Goal: Task Accomplishment & Management: Complete application form

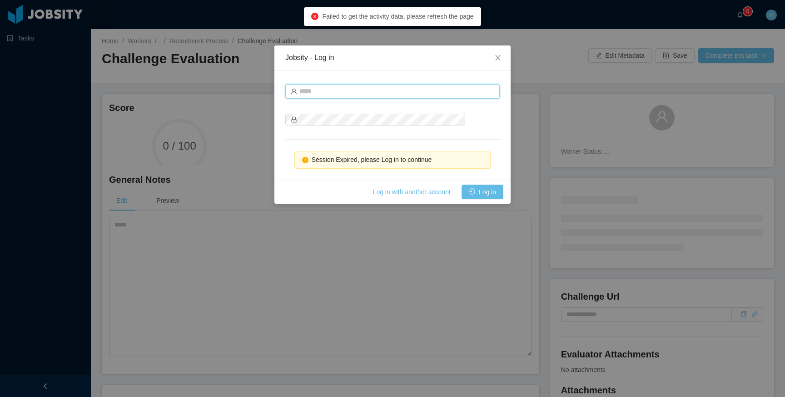
click at [311, 91] on input "text" at bounding box center [392, 91] width 214 height 15
type input "**********"
click at [469, 192] on button "Log in" at bounding box center [483, 191] width 42 height 15
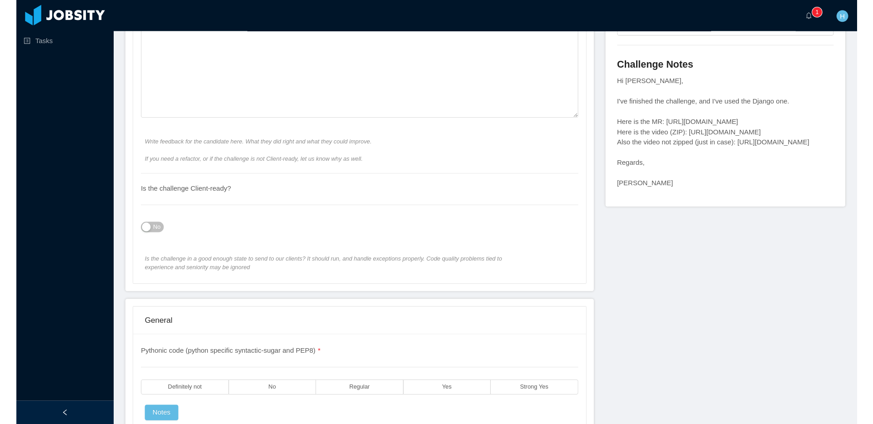
scroll to position [464, 0]
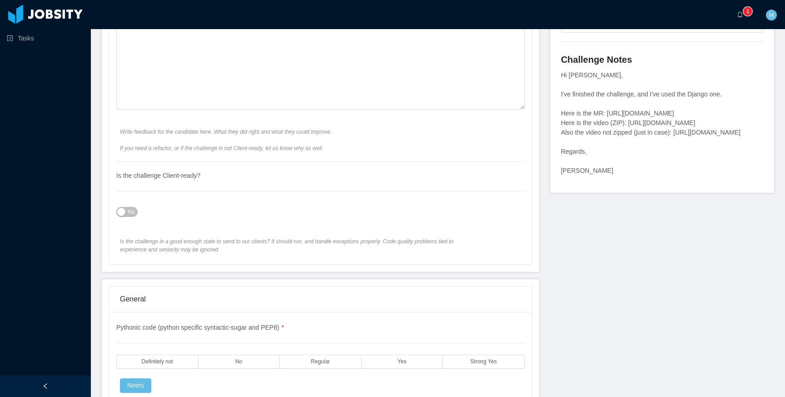
click at [613, 114] on div "Hi [PERSON_NAME], I've finished the challenge, and I've used the Django one. He…" at bounding box center [662, 122] width 202 height 105
drag, startPoint x: 613, startPoint y: 114, endPoint x: 647, endPoint y: 123, distance: 34.7
click at [647, 123] on div "Hi [PERSON_NAME], I've finished the challenge, and I've used the Django one. He…" at bounding box center [662, 122] width 202 height 105
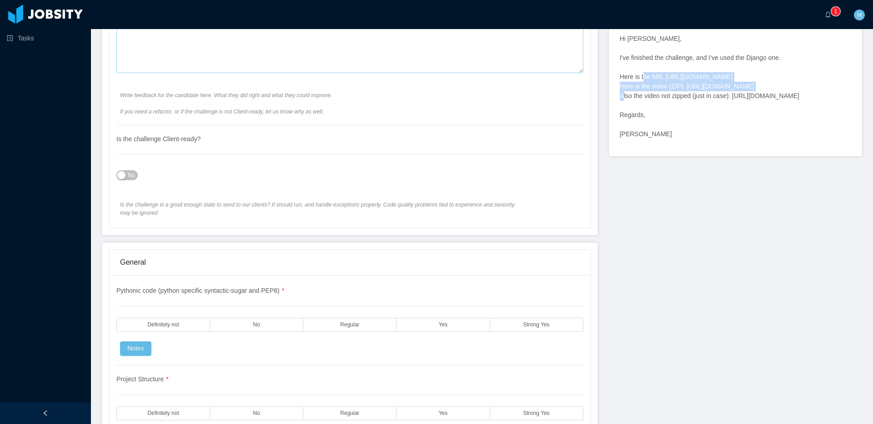
scroll to position [522, 0]
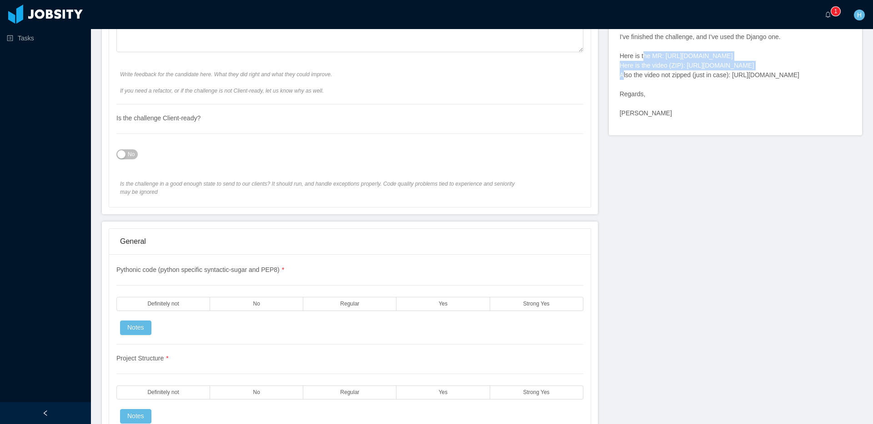
click at [126, 150] on button "No" at bounding box center [126, 155] width 21 height 10
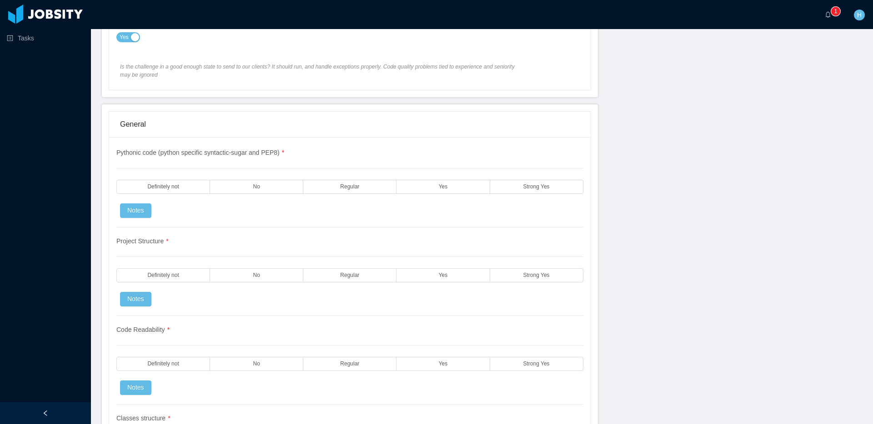
scroll to position [640, 0]
click at [451, 190] on label "Yes" at bounding box center [442, 186] width 93 height 14
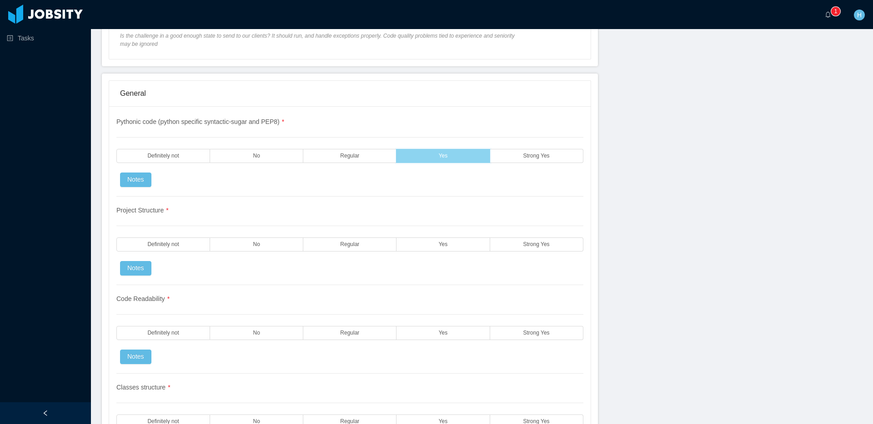
scroll to position [671, 0]
click at [463, 241] on label "Yes" at bounding box center [442, 244] width 93 height 14
click at [454, 328] on label "Yes" at bounding box center [442, 332] width 93 height 14
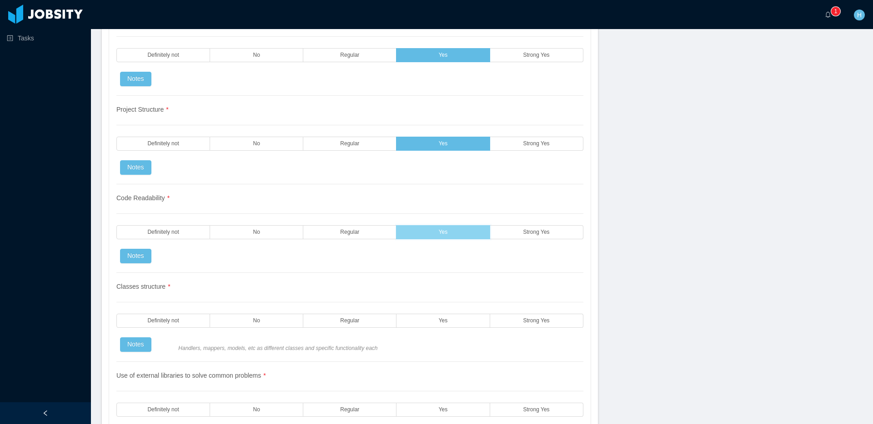
scroll to position [772, 0]
click at [459, 323] on label "Yes" at bounding box center [442, 320] width 93 height 14
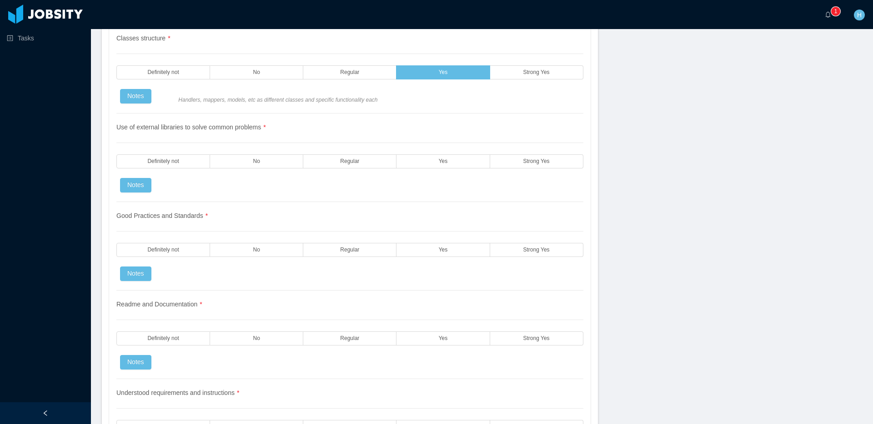
scroll to position [1021, 0]
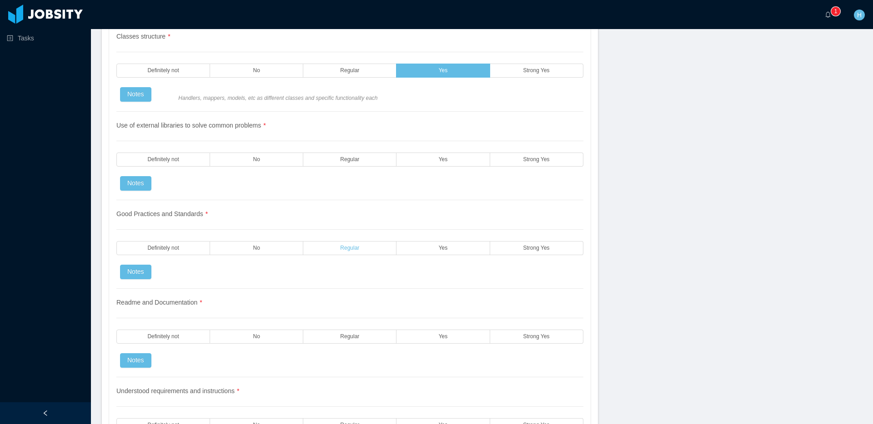
click at [344, 244] on label "Regular" at bounding box center [349, 248] width 93 height 14
click at [331, 332] on label "Regular" at bounding box center [349, 337] width 93 height 14
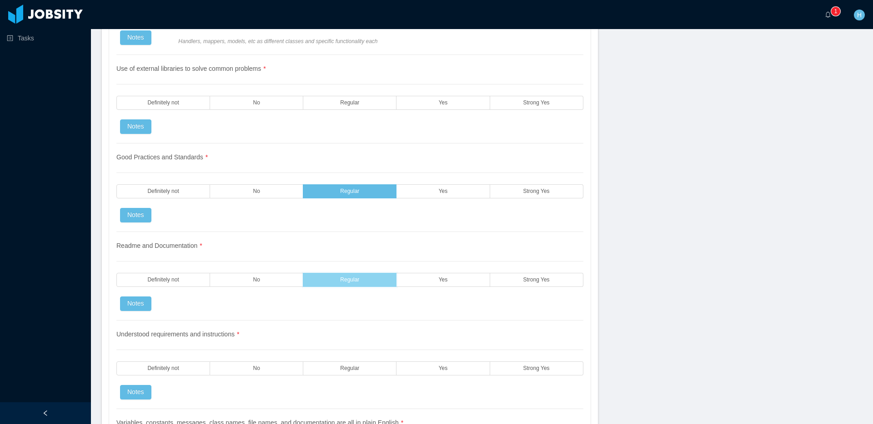
scroll to position [1101, 0]
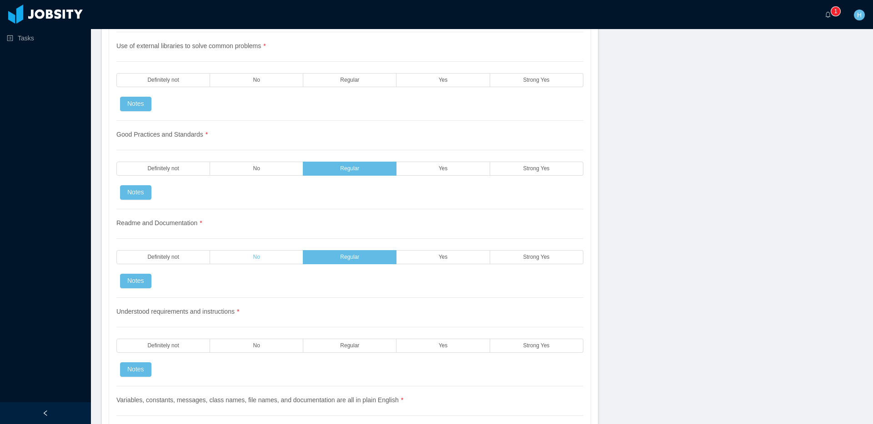
click at [247, 256] on label "No" at bounding box center [256, 257] width 93 height 14
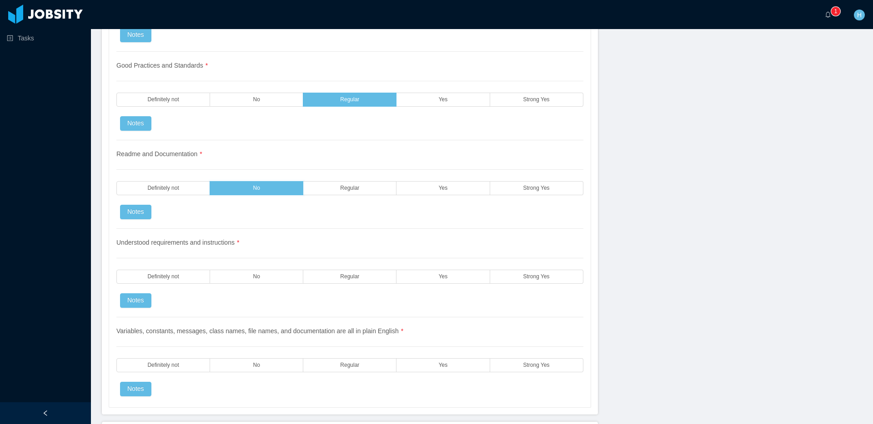
scroll to position [1171, 0]
click at [319, 278] on label "Regular" at bounding box center [349, 276] width 93 height 14
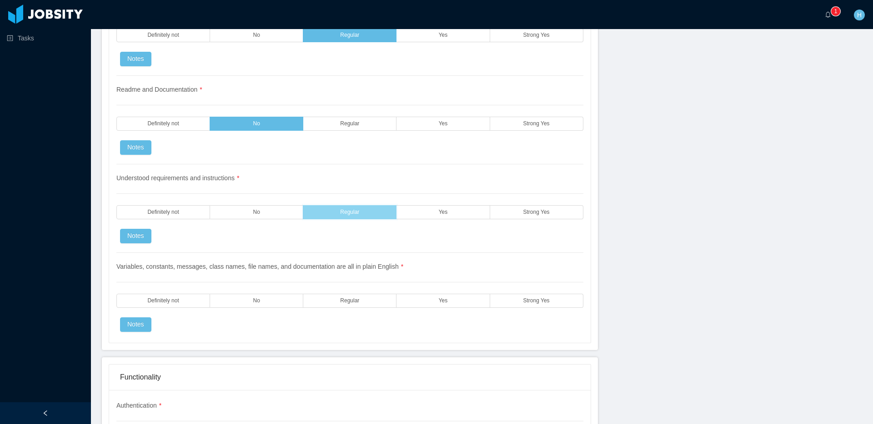
scroll to position [1231, 0]
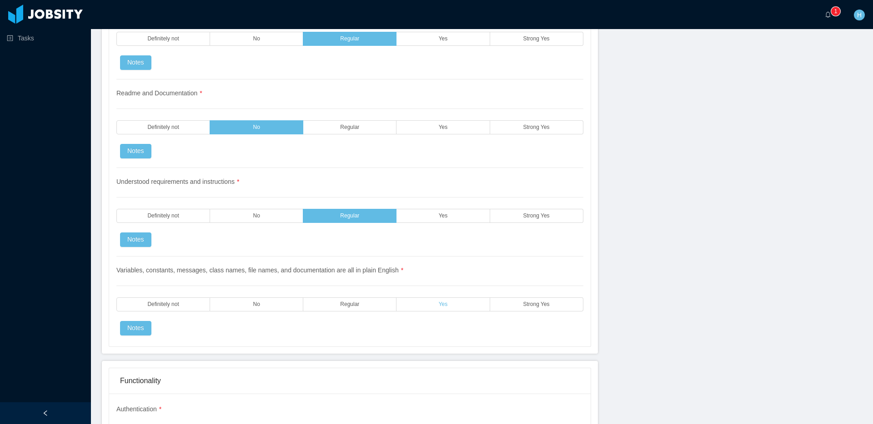
click at [418, 304] on label "Yes" at bounding box center [442, 305] width 93 height 14
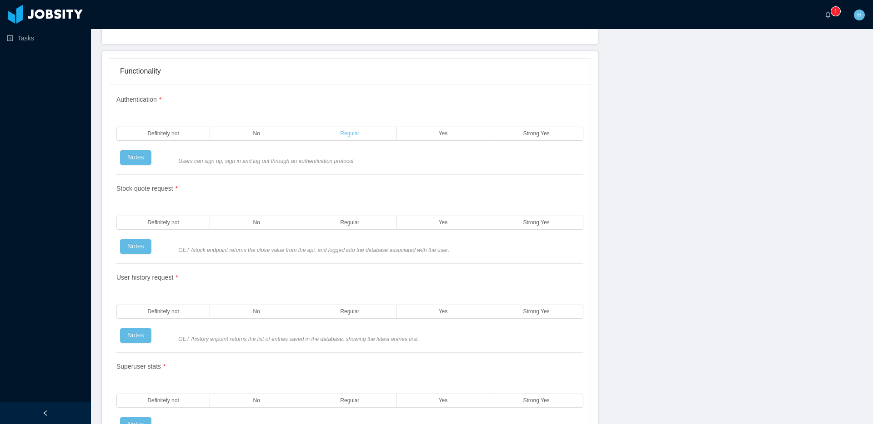
scroll to position [1541, 0]
click at [275, 137] on label "No" at bounding box center [256, 133] width 93 height 14
click at [370, 221] on label "Regular" at bounding box center [349, 222] width 93 height 14
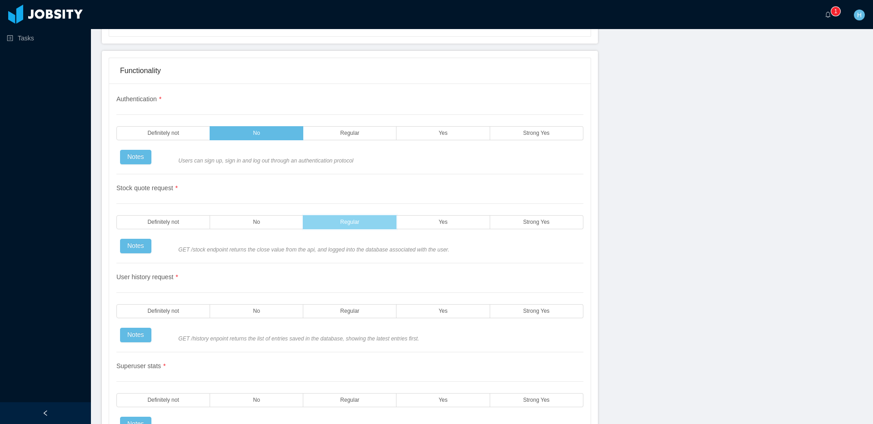
scroll to position [1592, 0]
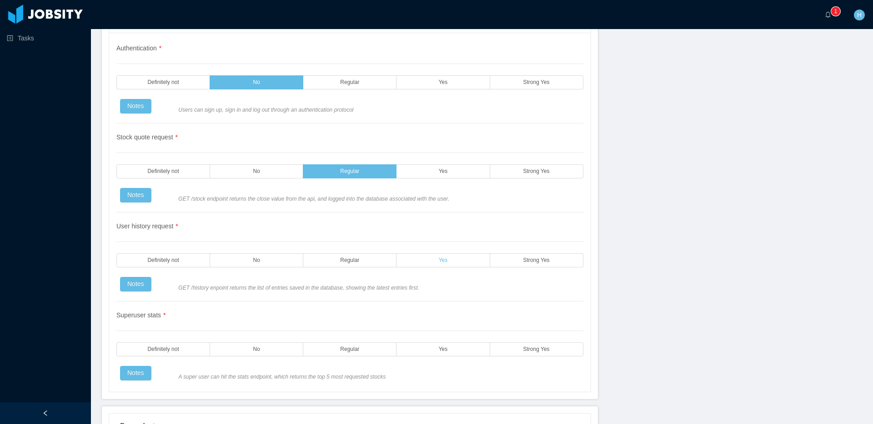
click at [459, 263] on label "Yes" at bounding box center [442, 261] width 93 height 14
click at [419, 354] on label "Yes" at bounding box center [442, 350] width 93 height 14
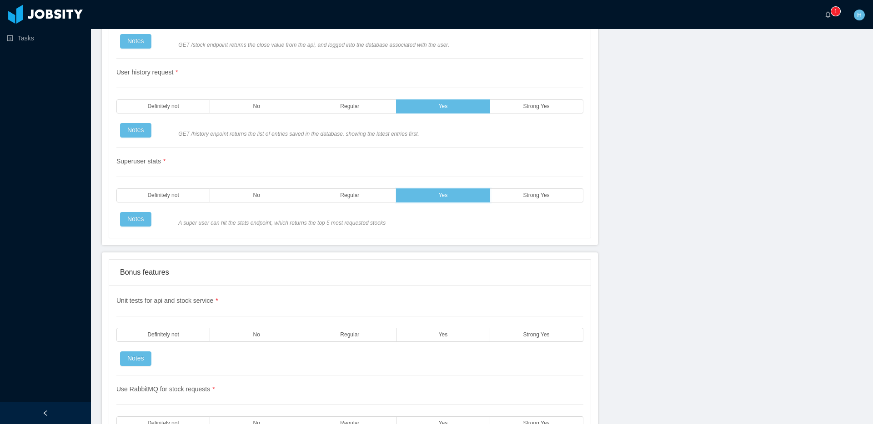
scroll to position [1860, 0]
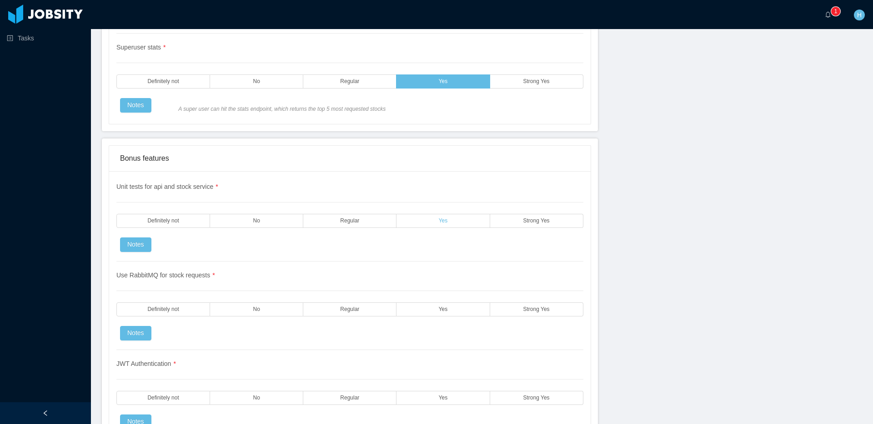
click at [413, 222] on label "Yes" at bounding box center [442, 221] width 93 height 14
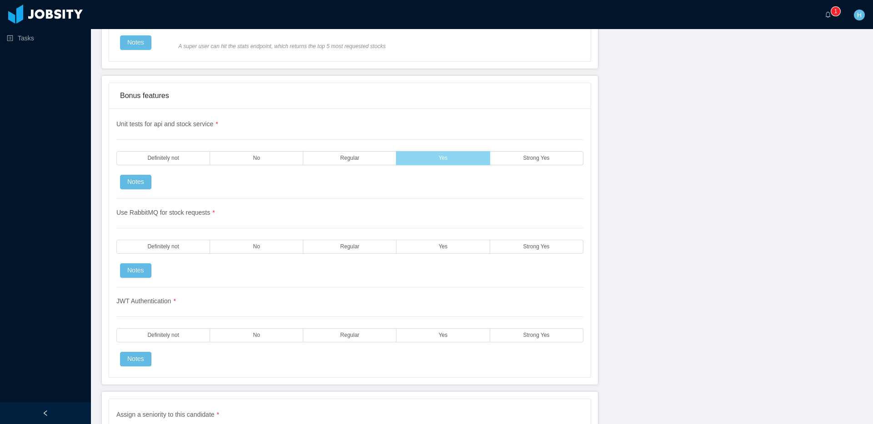
scroll to position [1924, 0]
click at [191, 251] on label "Definitely not" at bounding box center [163, 246] width 94 height 14
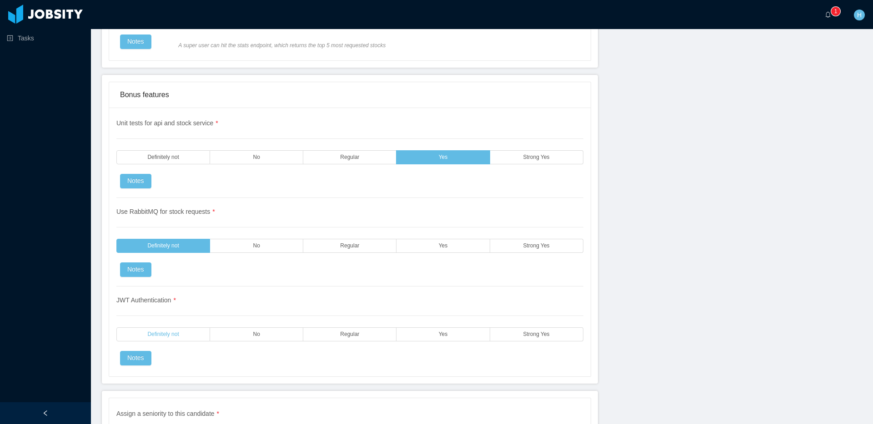
click at [178, 341] on label "Definitely not" at bounding box center [163, 335] width 94 height 14
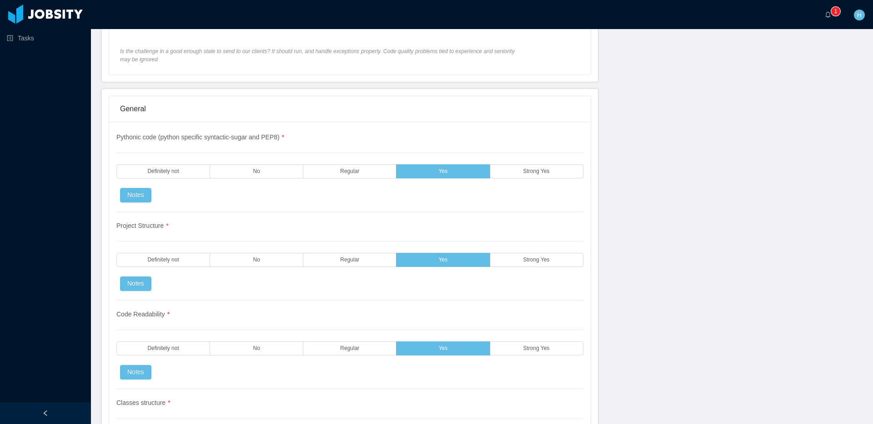
scroll to position [0, 0]
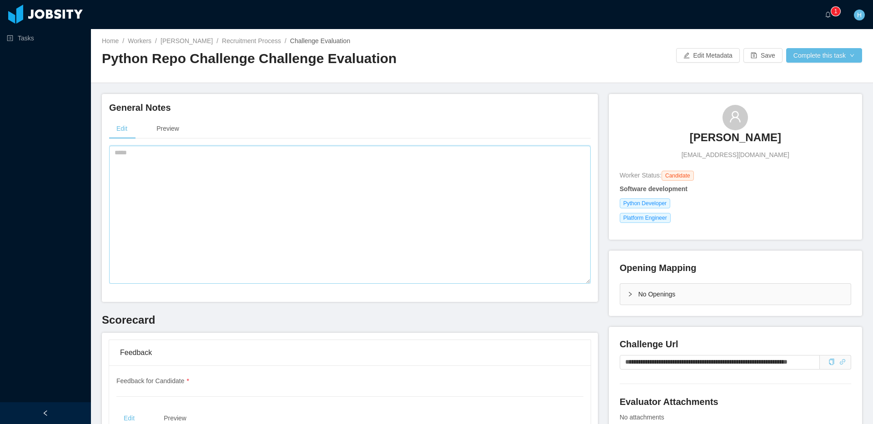
click at [364, 201] on textarea at bounding box center [349, 215] width 481 height 138
type textarea "******"
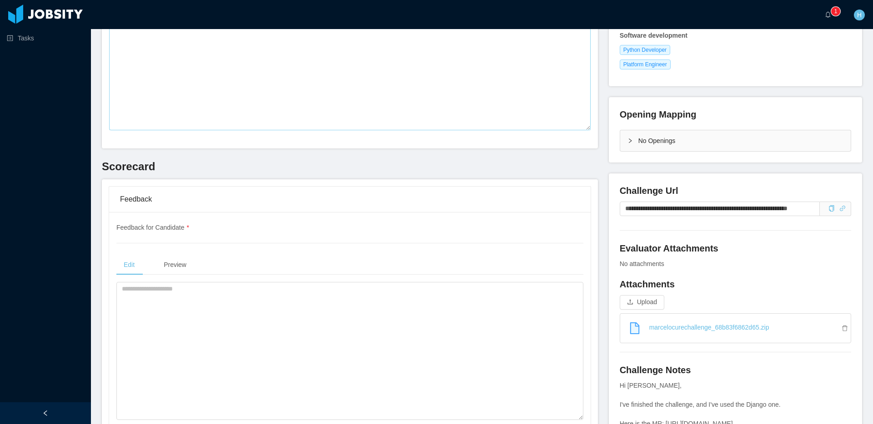
scroll to position [69, 0]
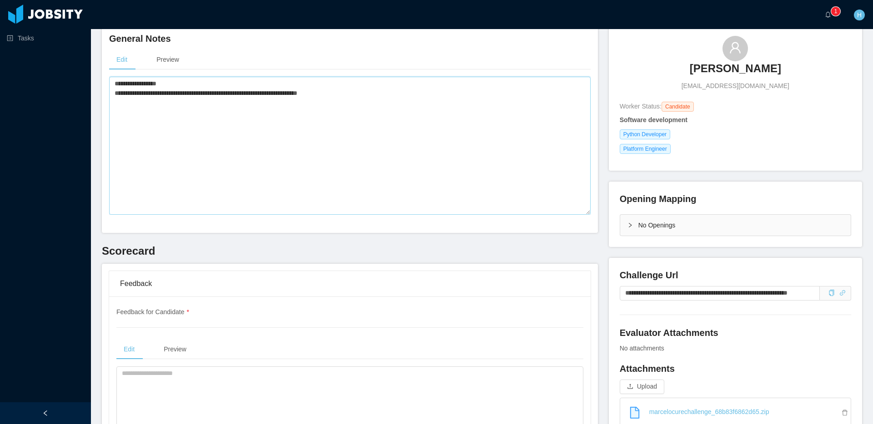
drag, startPoint x: 348, startPoint y: 91, endPoint x: 106, endPoint y: 92, distance: 241.3
click at [106, 92] on div "**********" at bounding box center [350, 129] width 496 height 208
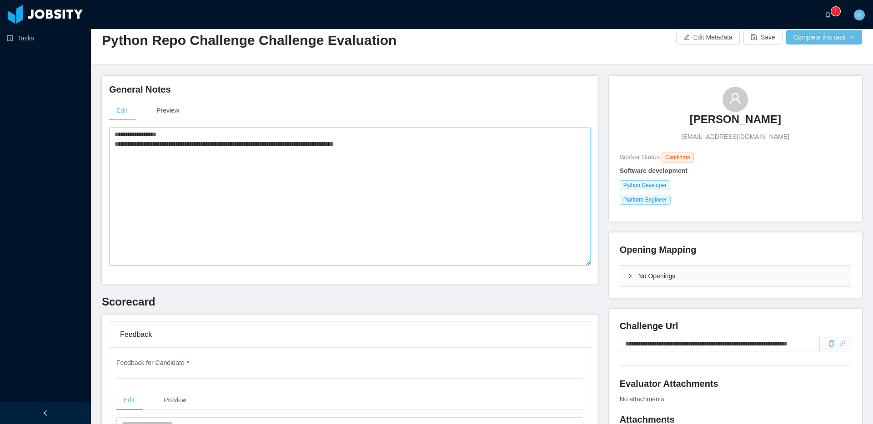
scroll to position [0, 0]
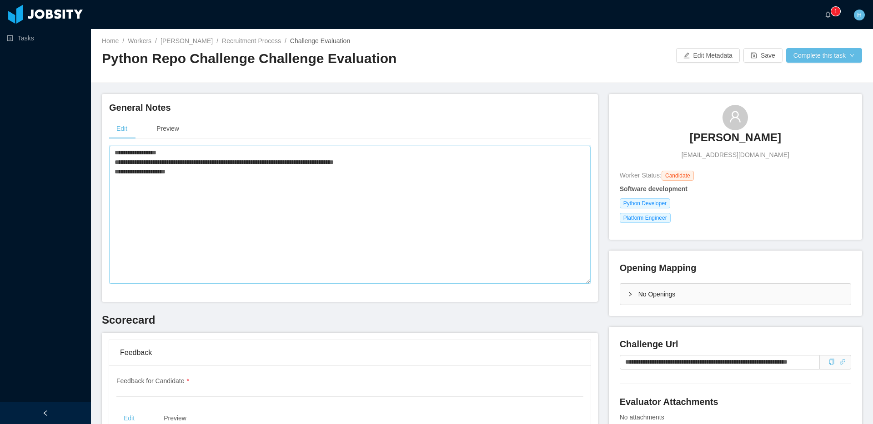
click at [294, 175] on textarea "**********" at bounding box center [349, 215] width 481 height 138
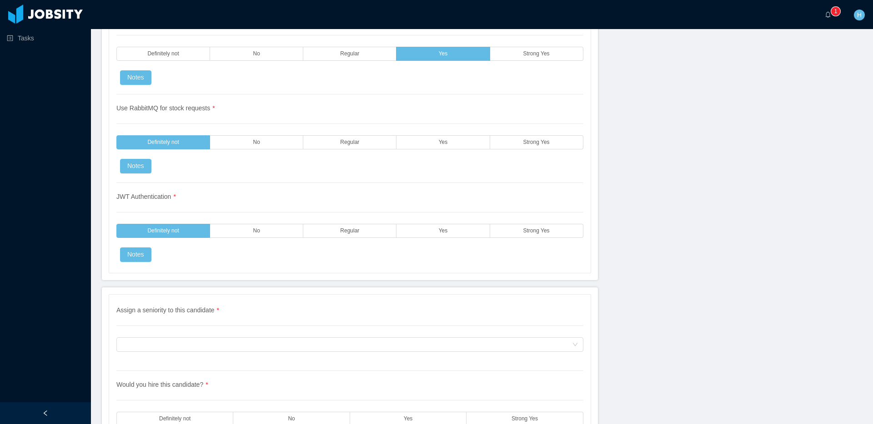
scroll to position [2045, 0]
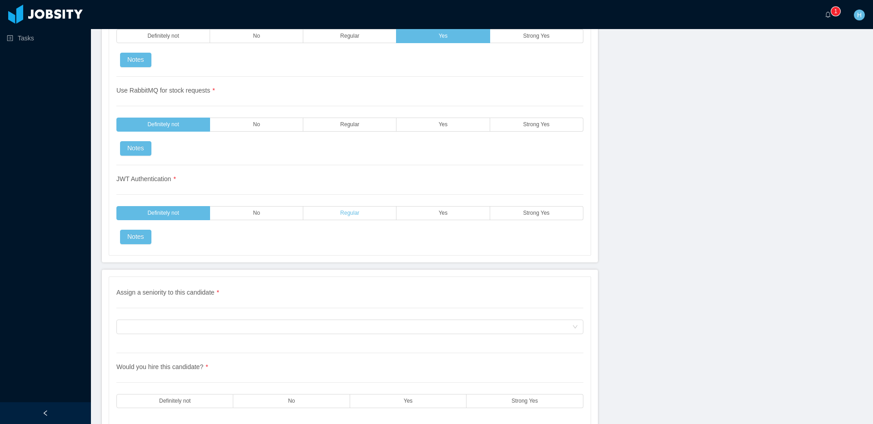
click at [374, 211] on label "Regular" at bounding box center [349, 213] width 93 height 14
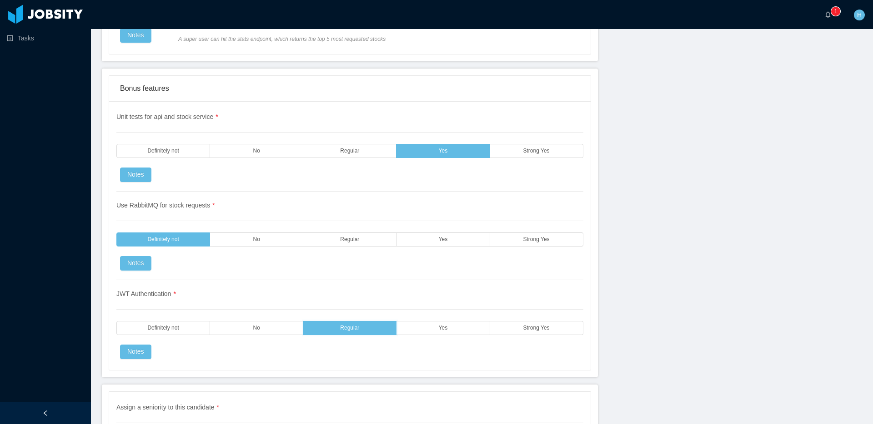
scroll to position [1930, 0]
click at [429, 327] on label "Yes" at bounding box center [442, 328] width 93 height 14
click at [368, 332] on label "Regular" at bounding box center [349, 328] width 93 height 14
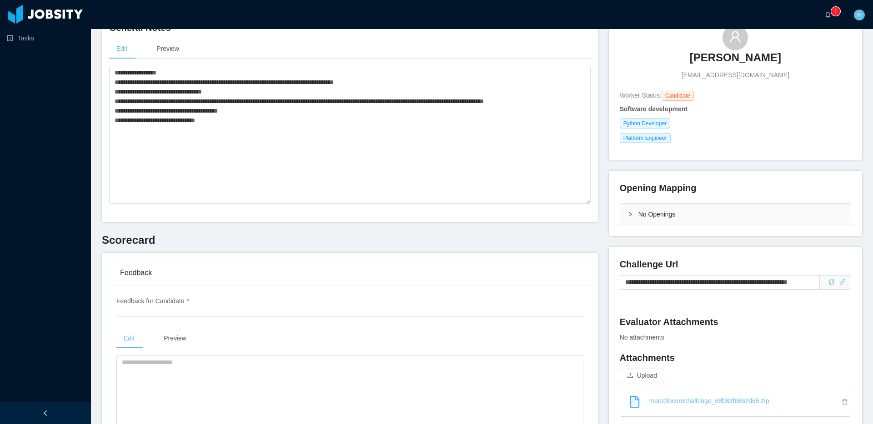
scroll to position [0, 0]
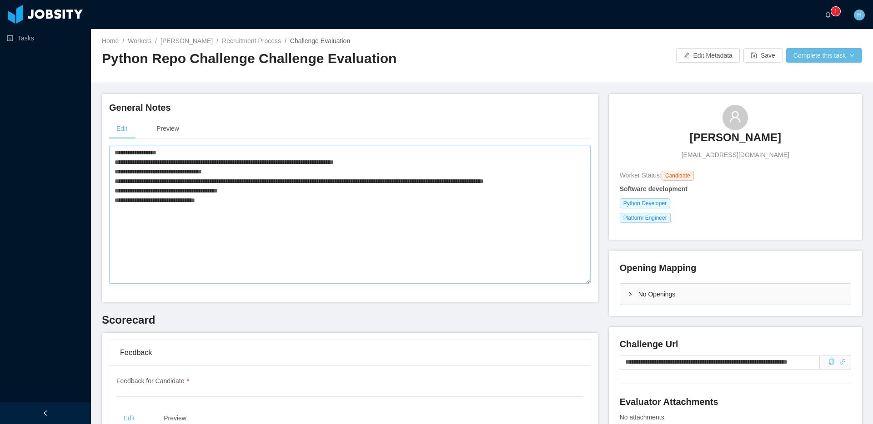
click at [355, 244] on textarea "**********" at bounding box center [349, 215] width 481 height 138
click at [334, 229] on textarea "**********" at bounding box center [349, 215] width 481 height 138
click at [318, 219] on textarea "**********" at bounding box center [349, 215] width 481 height 138
click at [264, 208] on textarea "**********" at bounding box center [349, 215] width 481 height 138
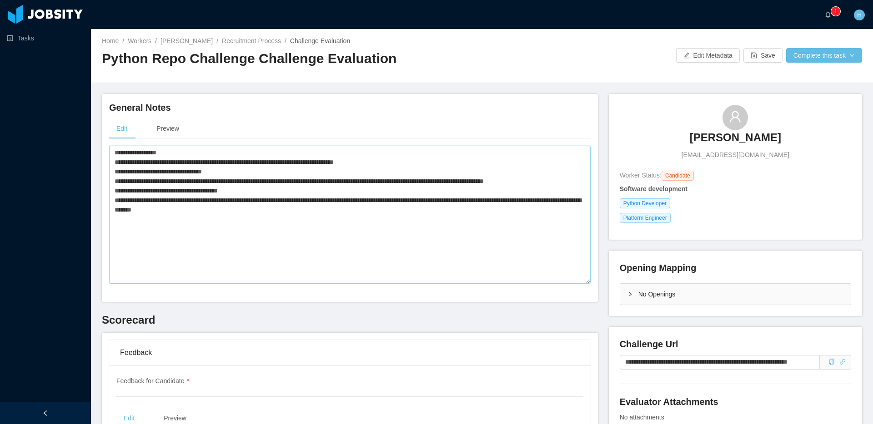
click at [269, 220] on textarea "**********" at bounding box center [349, 215] width 481 height 138
click at [210, 152] on textarea "**********" at bounding box center [349, 215] width 481 height 138
click at [403, 226] on textarea "**********" at bounding box center [349, 215] width 481 height 138
click at [388, 163] on textarea "**********" at bounding box center [349, 215] width 481 height 138
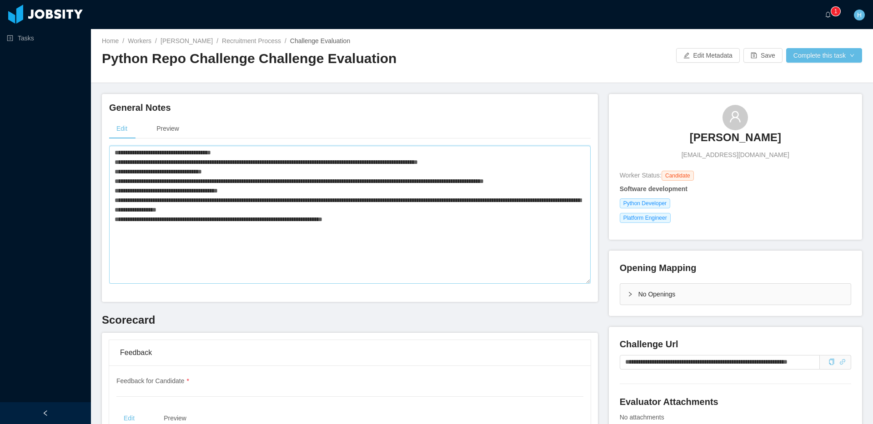
click at [438, 234] on textarea "**********" at bounding box center [349, 215] width 481 height 138
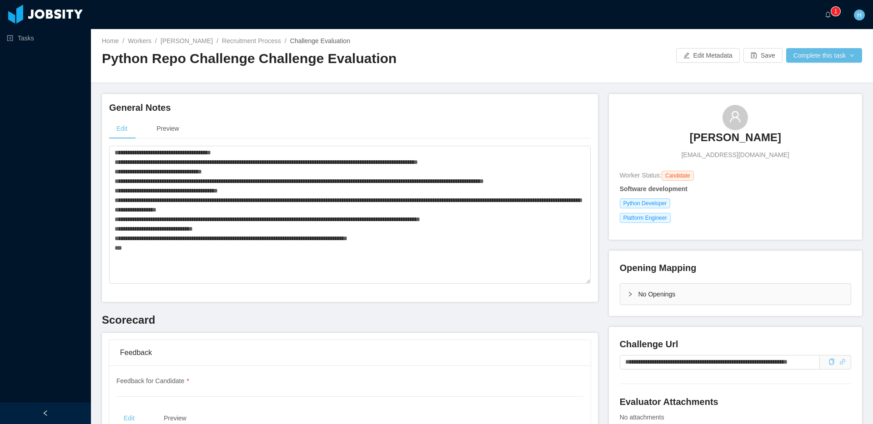
click at [785, 300] on div "Opening Mapping No Openings" at bounding box center [734, 283] width 253 height 65
click at [248, 260] on textarea "**********" at bounding box center [349, 215] width 481 height 138
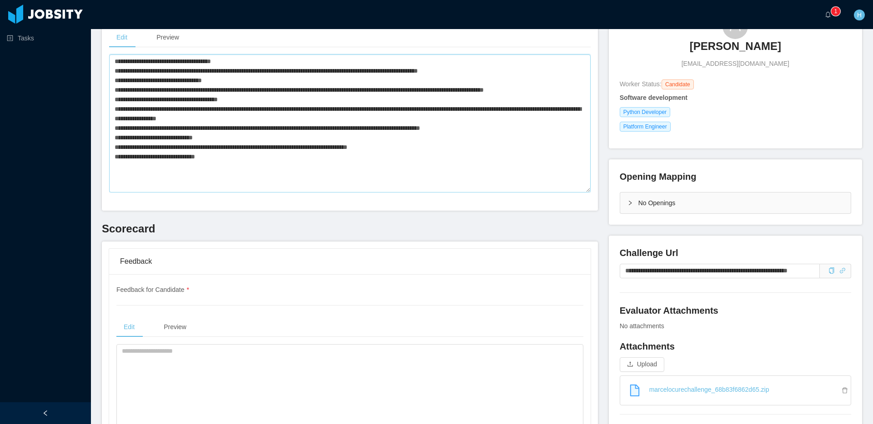
scroll to position [90, 0]
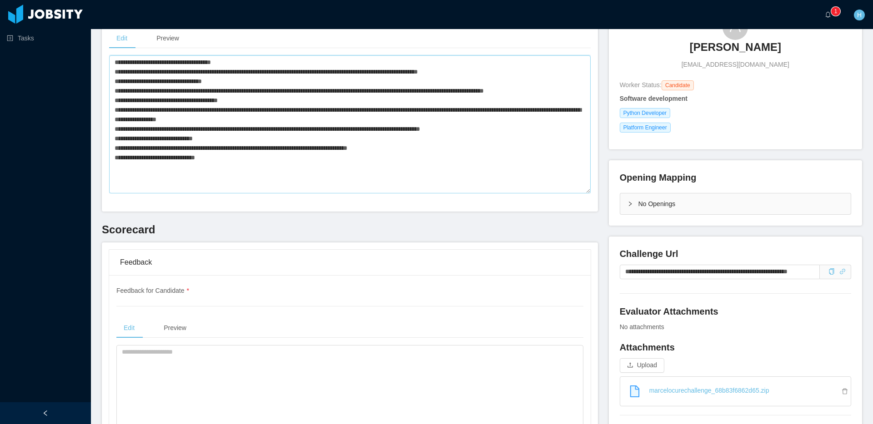
click at [253, 95] on textarea "**********" at bounding box center [349, 124] width 481 height 138
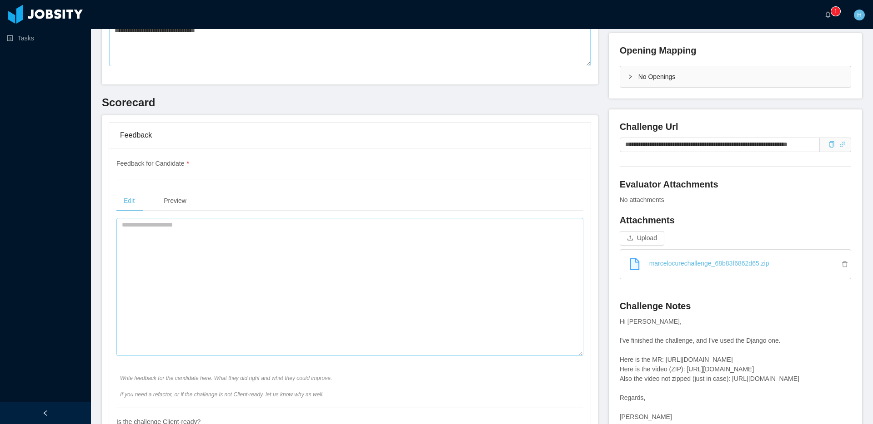
scroll to position [219, 0]
type textarea "**********"
click at [184, 268] on textarea at bounding box center [349, 285] width 467 height 138
paste textarea "**********"
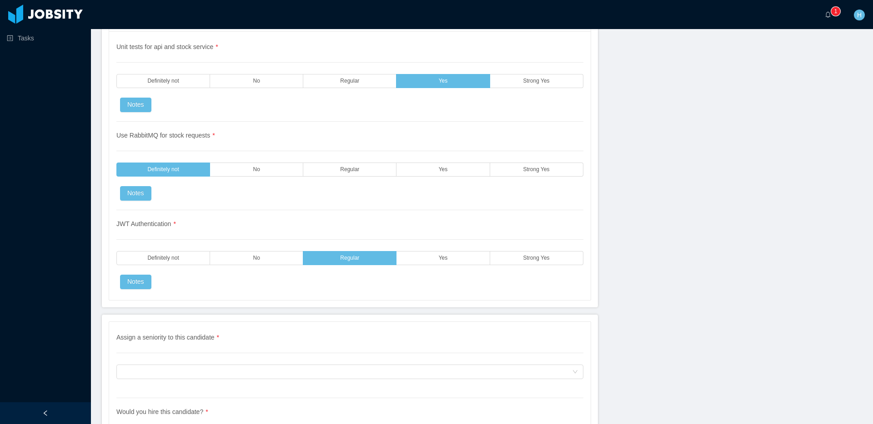
scroll to position [2099, 0]
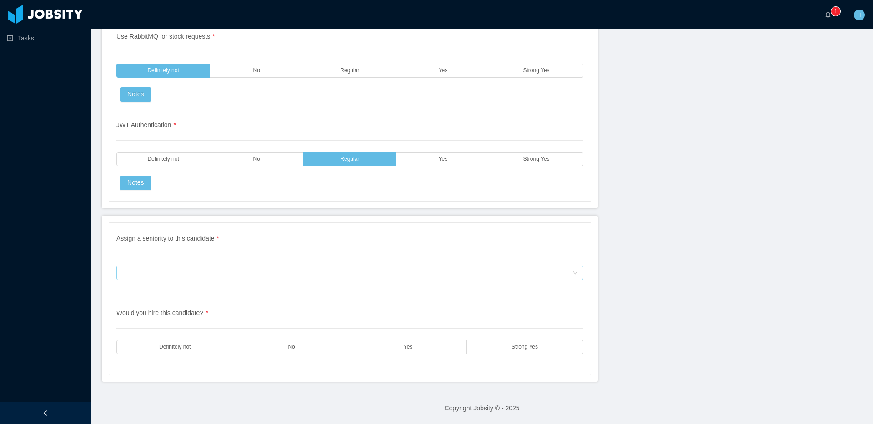
type textarea "**********"
click at [197, 272] on div "Assign a seniority to this candidate" at bounding box center [347, 273] width 450 height 14
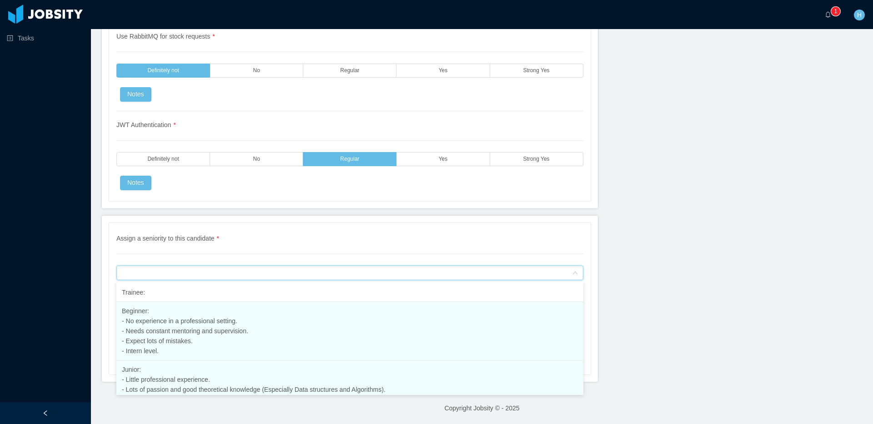
scroll to position [24, 0]
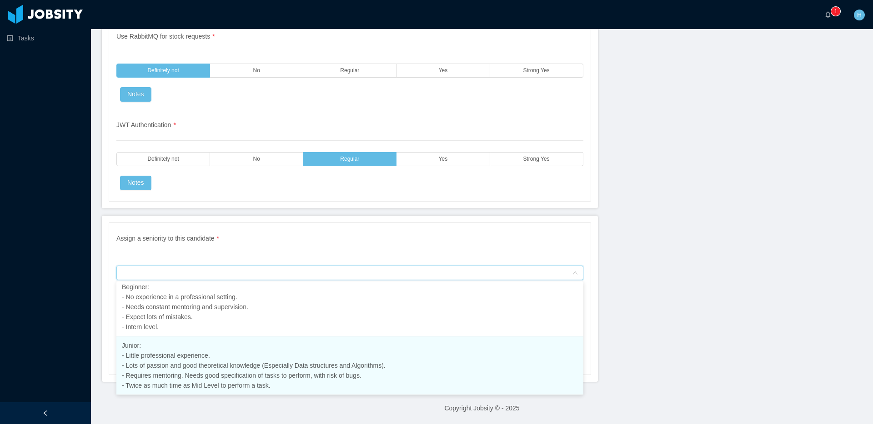
click at [170, 357] on span "Junior: - Little professional experience. - Lots of passion and good theoretica…" at bounding box center [254, 365] width 264 height 47
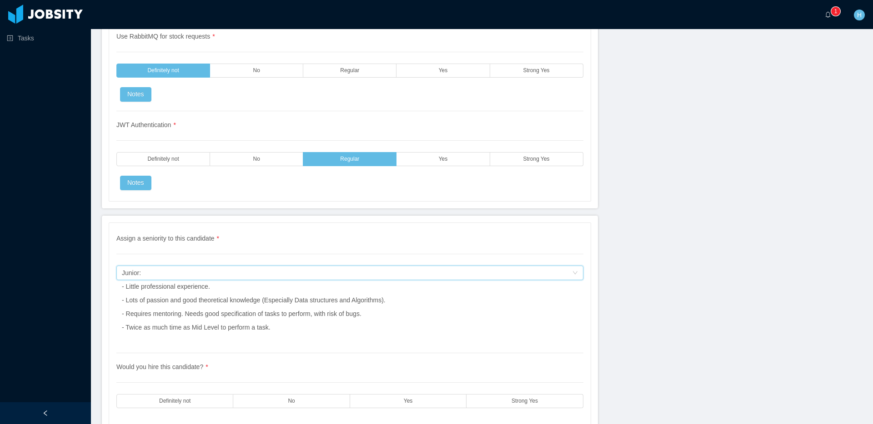
scroll to position [2153, 0]
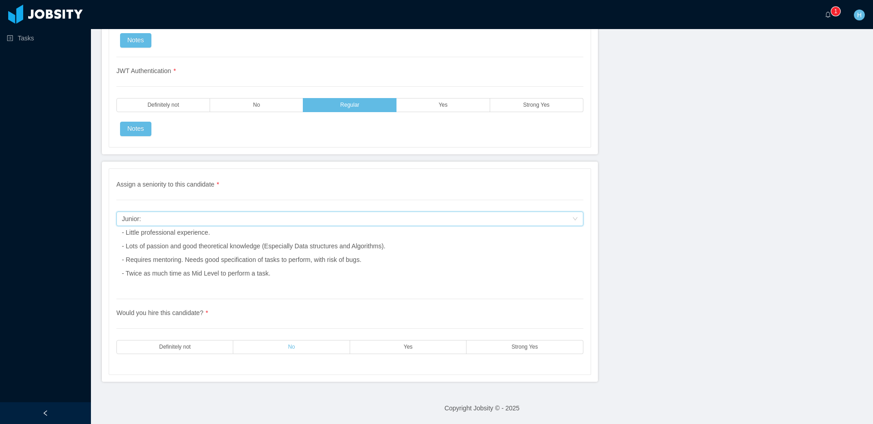
click at [315, 349] on label "No" at bounding box center [291, 347] width 116 height 14
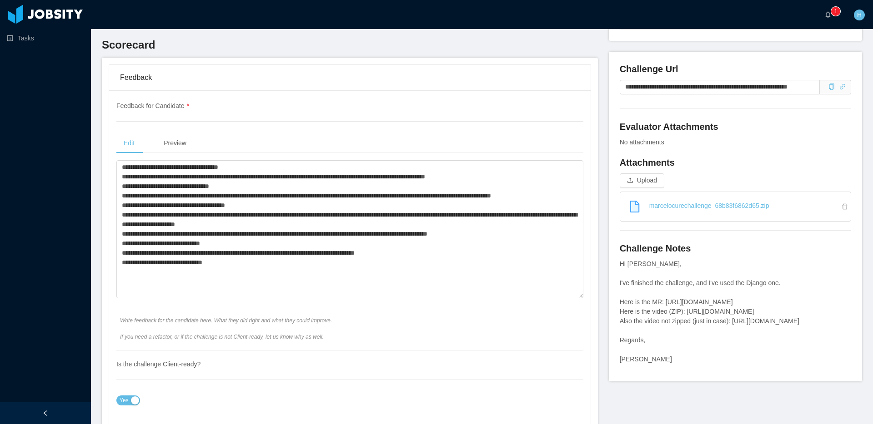
scroll to position [0, 0]
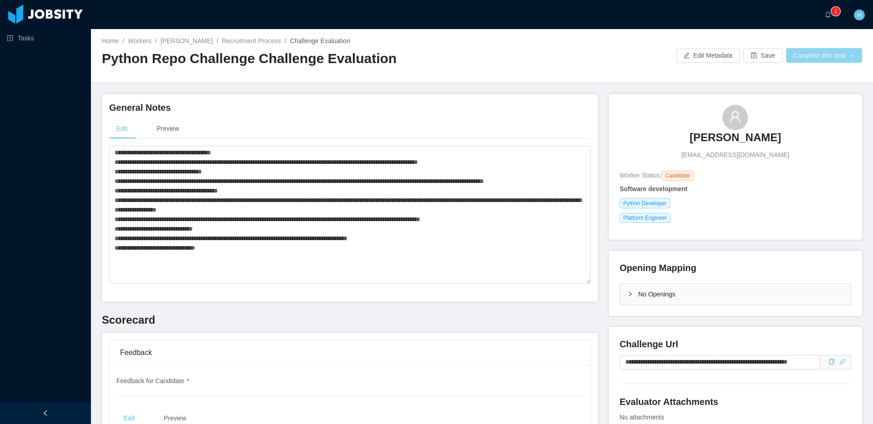
click at [785, 51] on button "Complete this task" at bounding box center [824, 55] width 76 height 15
click at [785, 74] on button "Save Evaluation" at bounding box center [822, 76] width 70 height 15
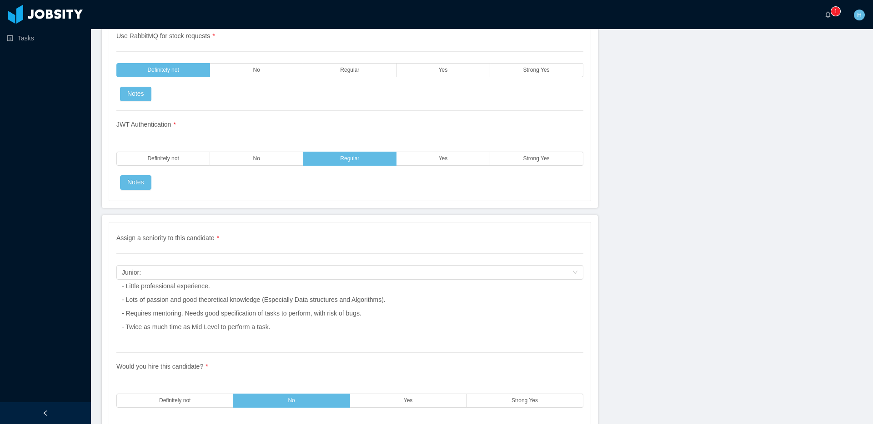
scroll to position [2162, 0]
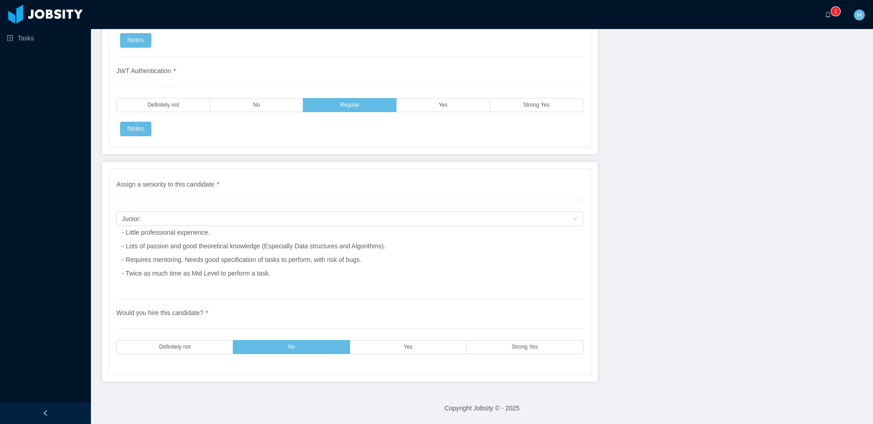
click at [327, 286] on div "Assign a seniority to this candidate * Assign a seniority to this candidate Jun…" at bounding box center [349, 240] width 467 height 120
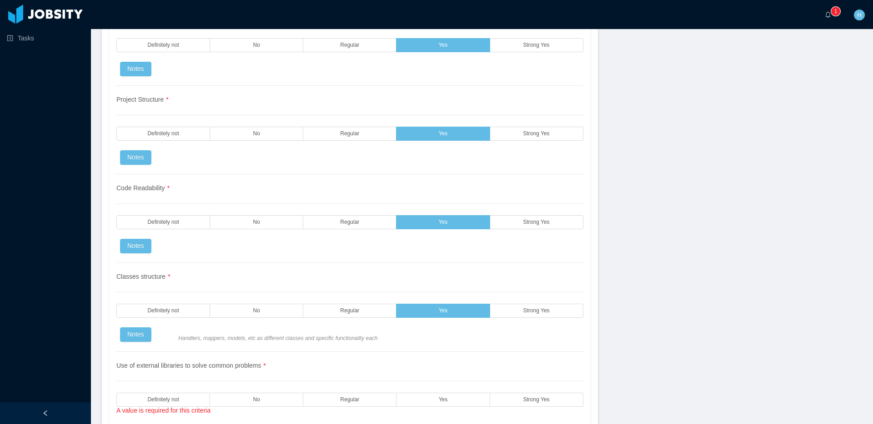
scroll to position [0, 0]
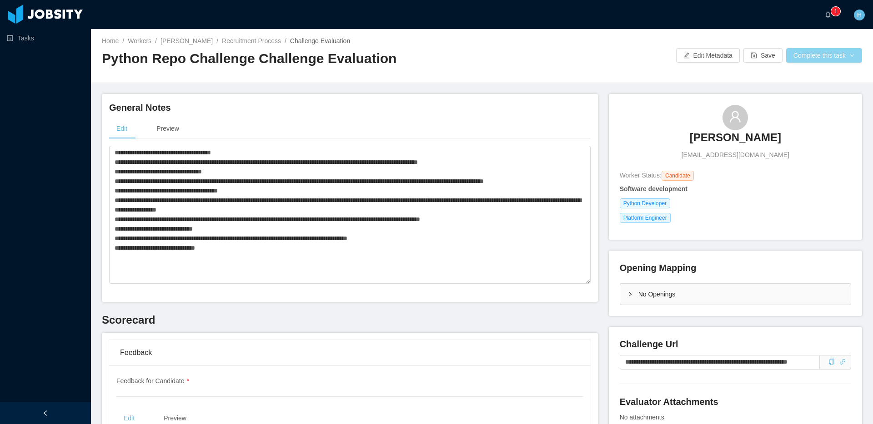
click at [785, 59] on button "Complete this task" at bounding box center [824, 55] width 76 height 15
click at [785, 70] on button "Save Evaluation" at bounding box center [822, 76] width 70 height 15
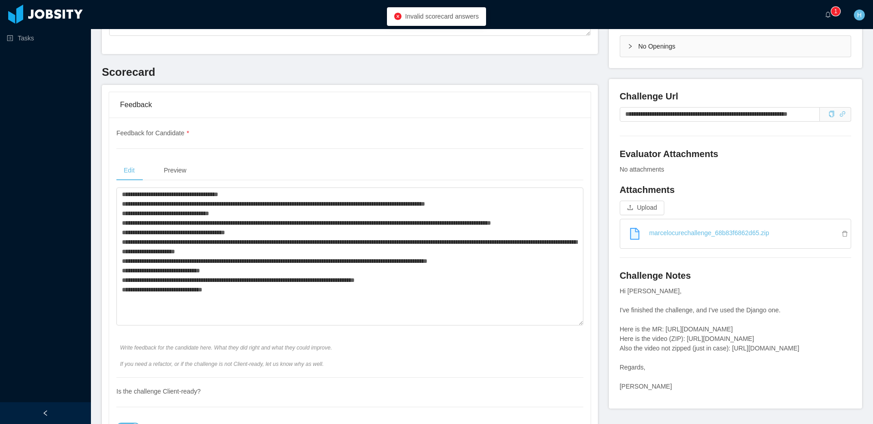
scroll to position [251, 0]
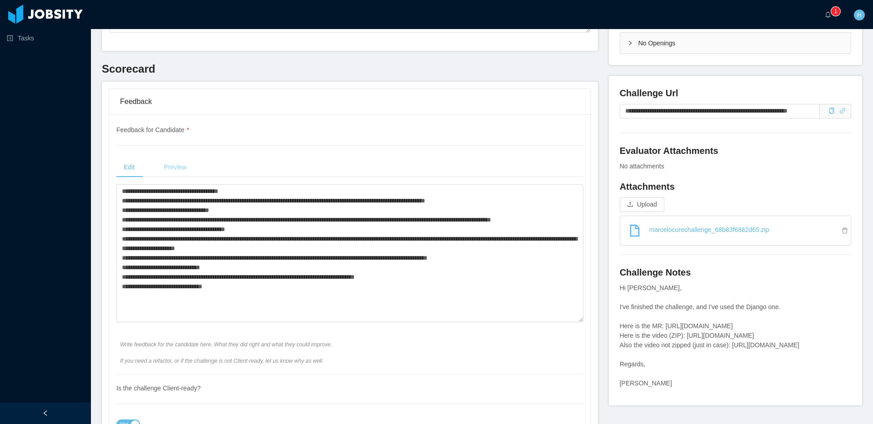
click at [182, 170] on div "Preview" at bounding box center [174, 167] width 37 height 20
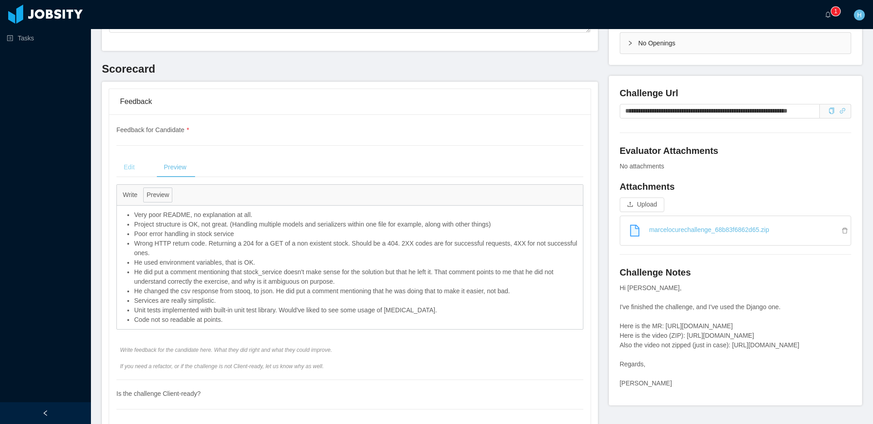
click at [133, 175] on div "Edit" at bounding box center [128, 167] width 25 height 20
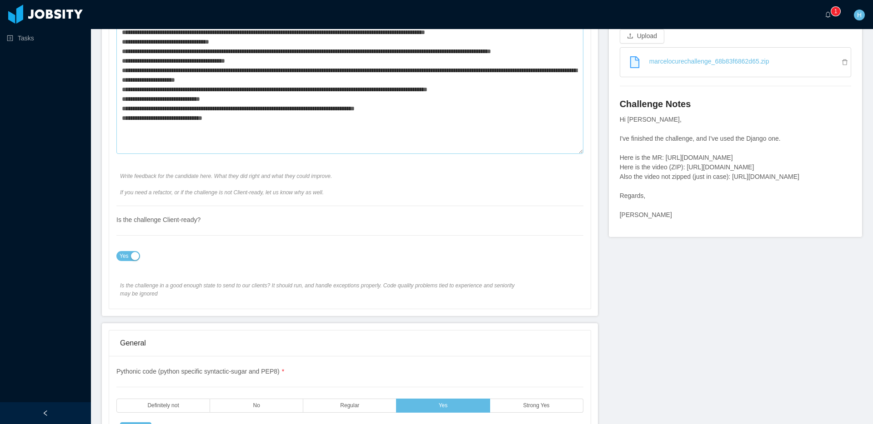
scroll to position [426, 0]
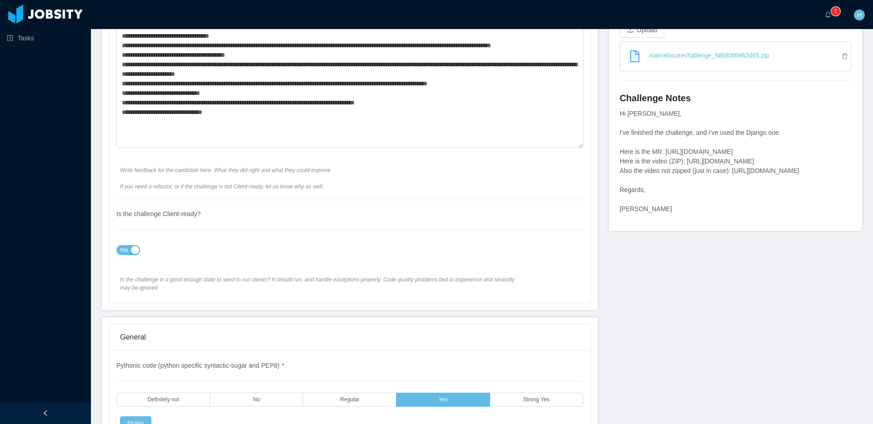
click at [124, 254] on span "Yes" at bounding box center [124, 250] width 9 height 9
click at [123, 252] on button "No" at bounding box center [126, 250] width 21 height 10
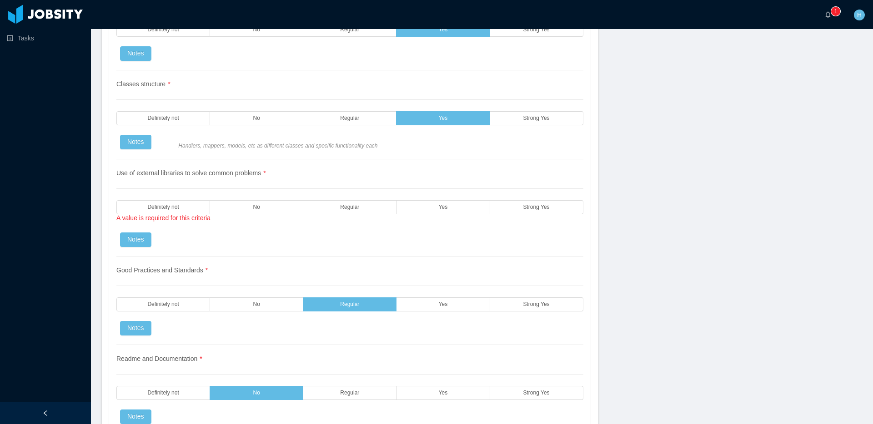
scroll to position [998, 0]
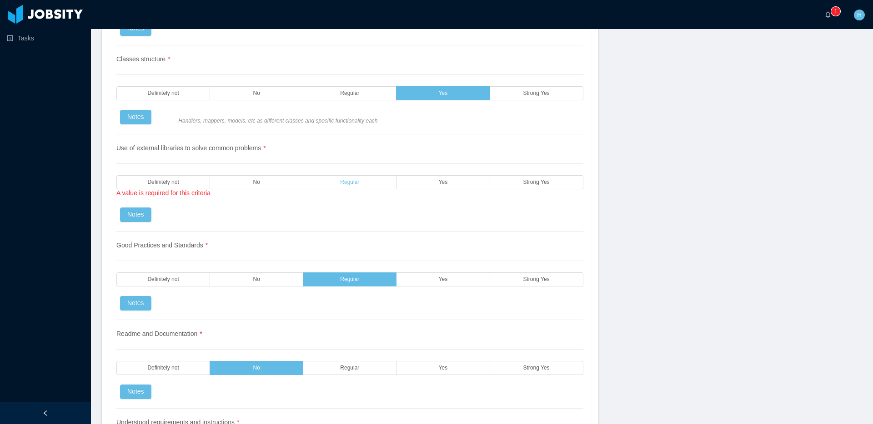
click at [363, 184] on label "Regular" at bounding box center [349, 182] width 93 height 14
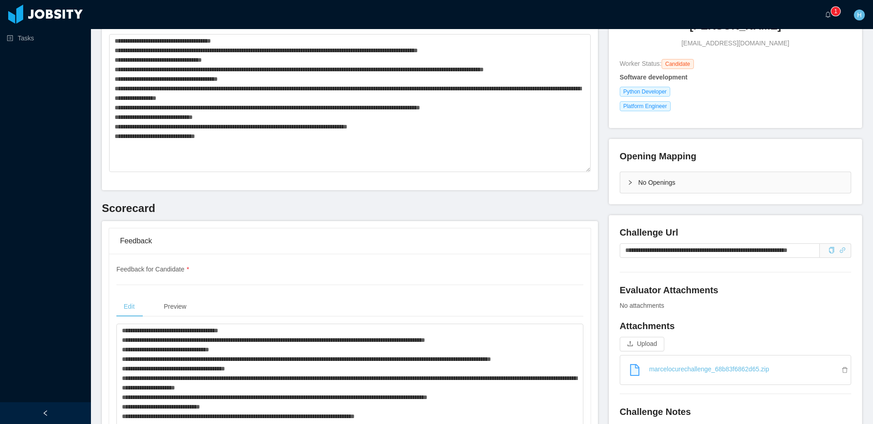
scroll to position [0, 0]
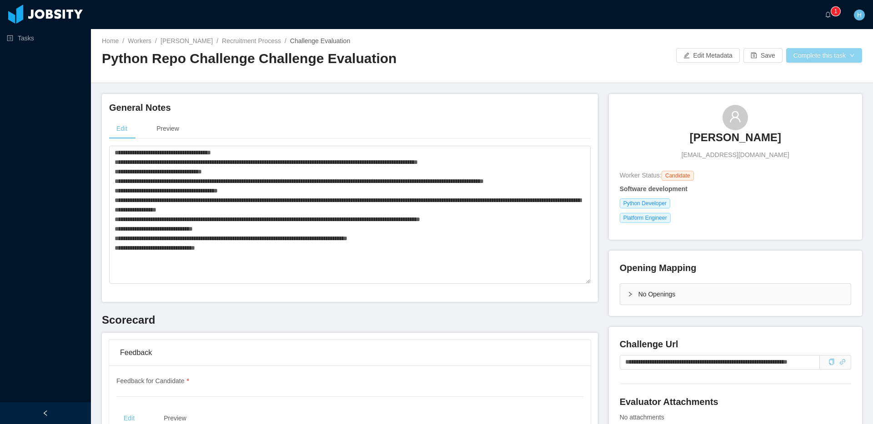
click at [785, 53] on button "Complete this task" at bounding box center [824, 55] width 76 height 15
click at [785, 74] on button "Save Evaluation" at bounding box center [822, 76] width 70 height 15
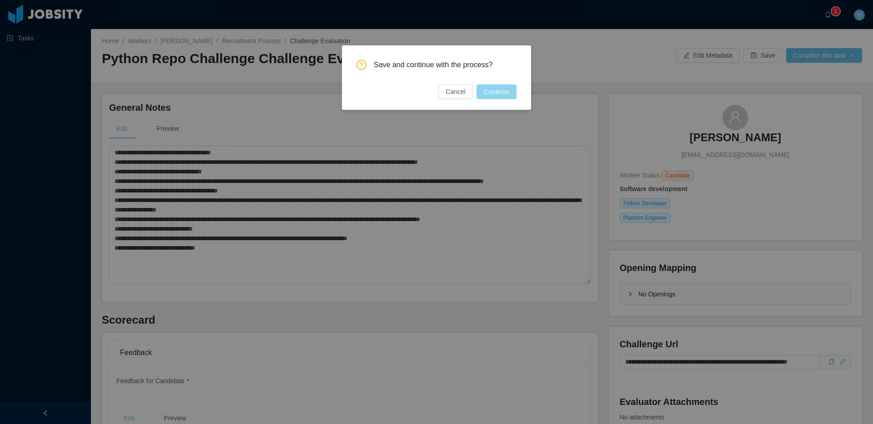
click at [504, 95] on button "Continue" at bounding box center [496, 92] width 40 height 15
